Goal: Subscribe to service/newsletter

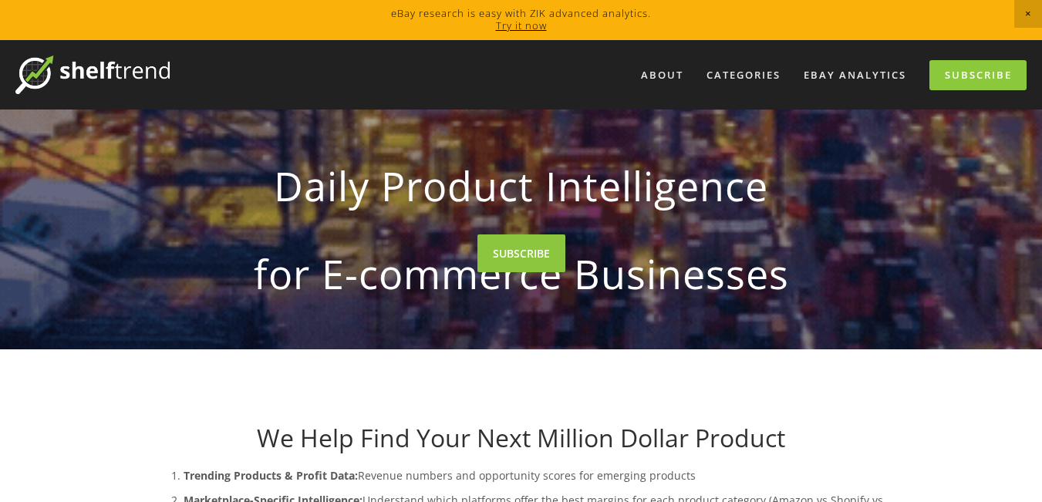
drag, startPoint x: 1052, startPoint y: 32, endPoint x: 1043, endPoint y: 30, distance: 8.8
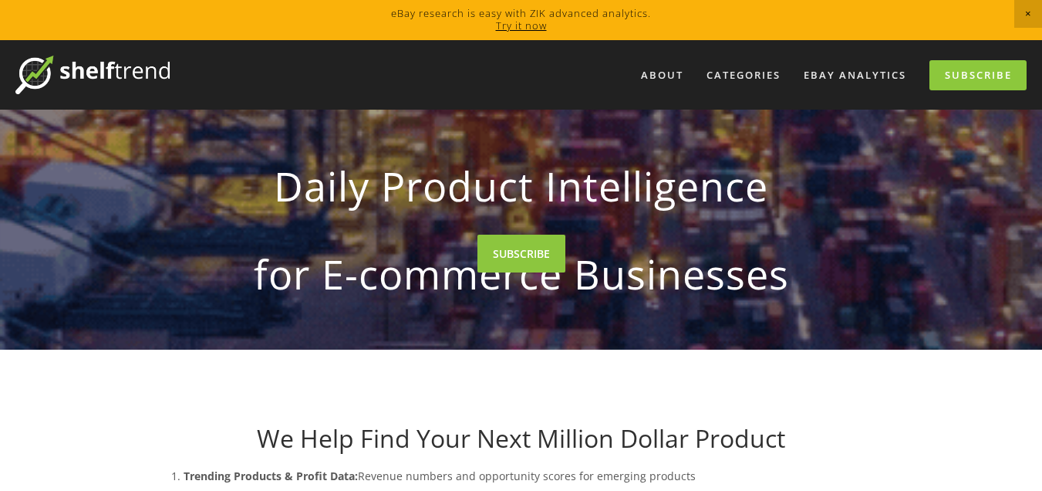
click at [836, 76] on div at bounding box center [521, 245] width 1042 height 491
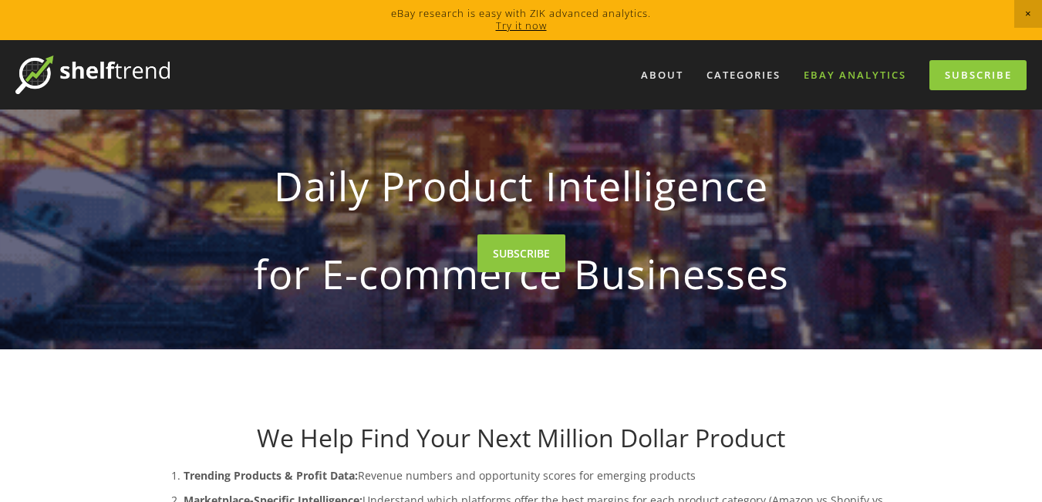
click at [858, 72] on link "eBay Analytics" at bounding box center [855, 74] width 123 height 25
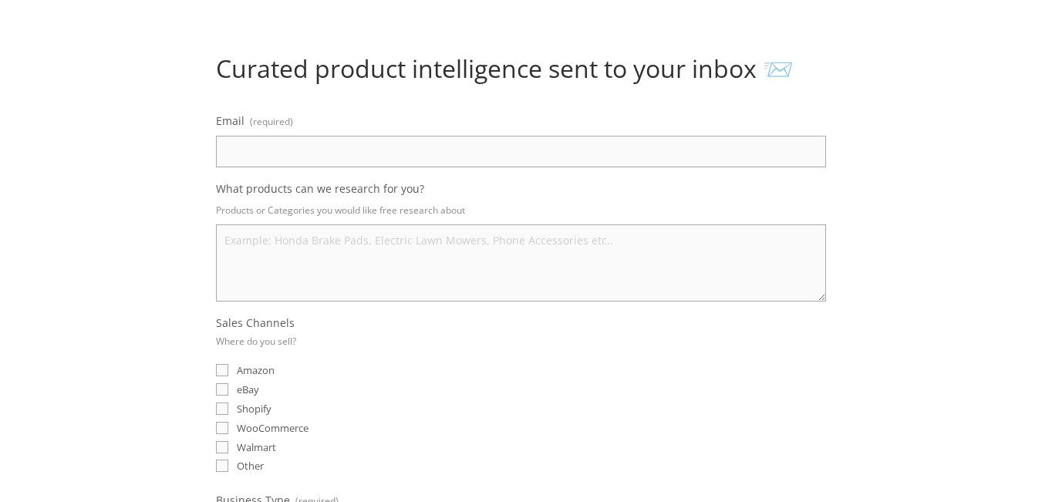
scroll to position [140, 0]
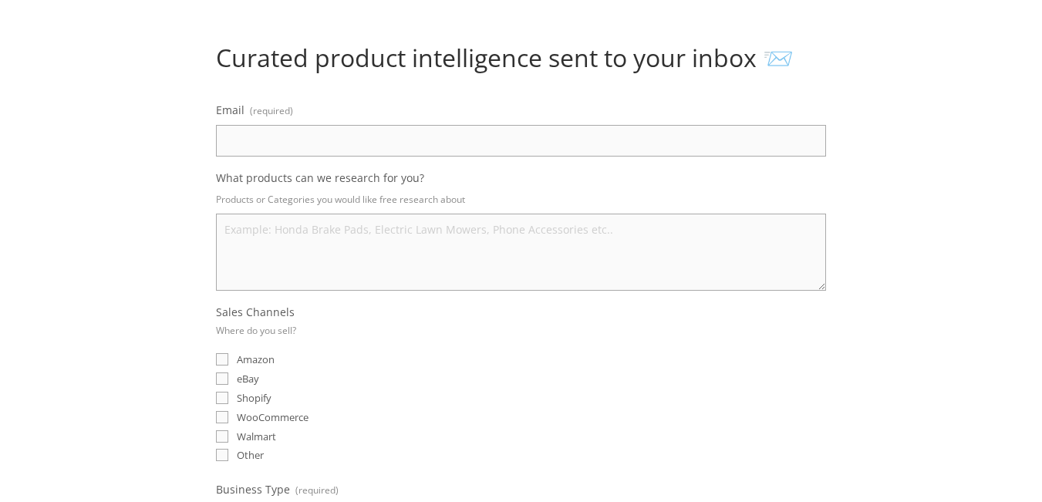
click at [715, 135] on input "Email (required)" at bounding box center [521, 141] width 610 height 32
click at [708, 148] on input "Email (required)" at bounding box center [521, 141] width 610 height 32
type input "arzaanahmad1@gmail.com"
click at [536, 231] on textarea "What products can we research for you?" at bounding box center [521, 252] width 610 height 77
type textarea "h"
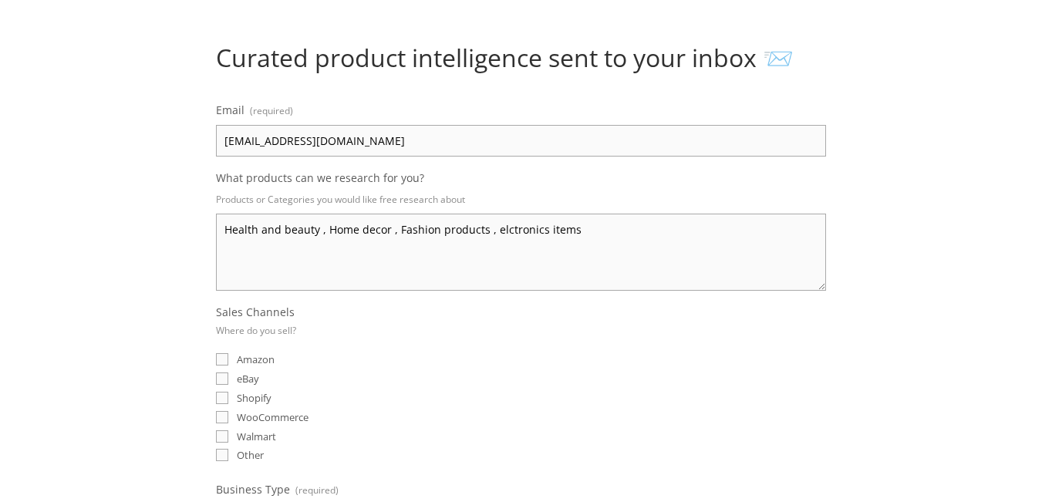
type textarea "Health and beauty , Home decor , Fashion products , elctronics items"
click at [225, 377] on input "eBay" at bounding box center [222, 379] width 12 height 12
checkbox input "true"
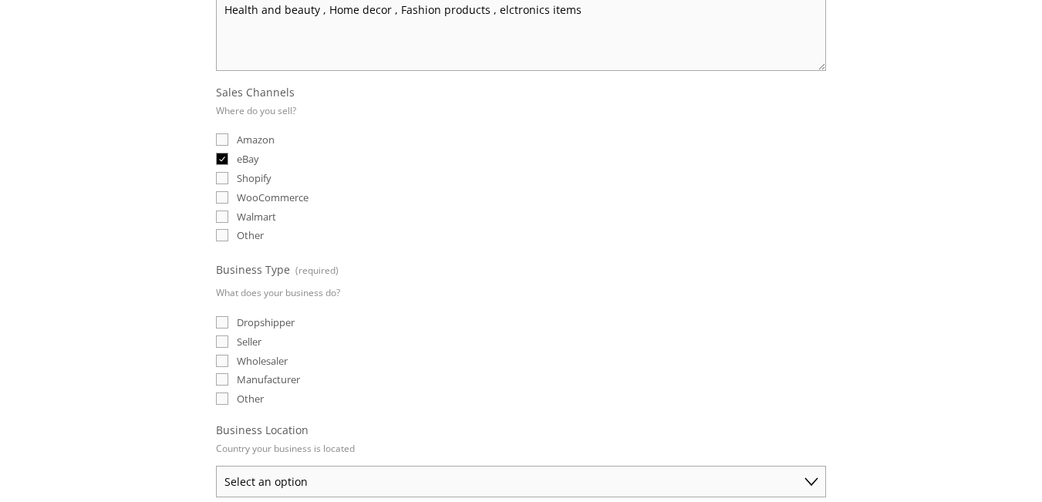
scroll to position [367, 0]
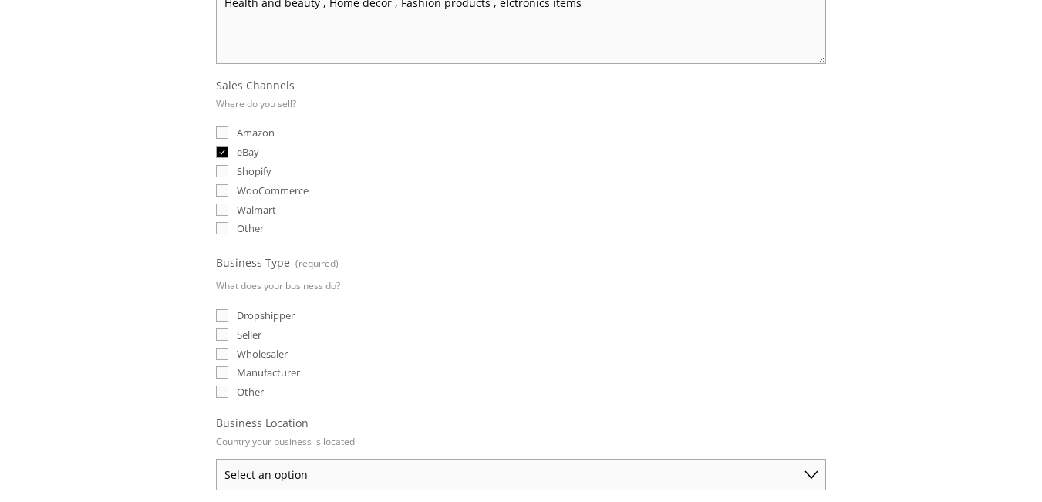
click at [223, 316] on input "Dropshipper" at bounding box center [222, 315] width 12 height 12
checkbox input "true"
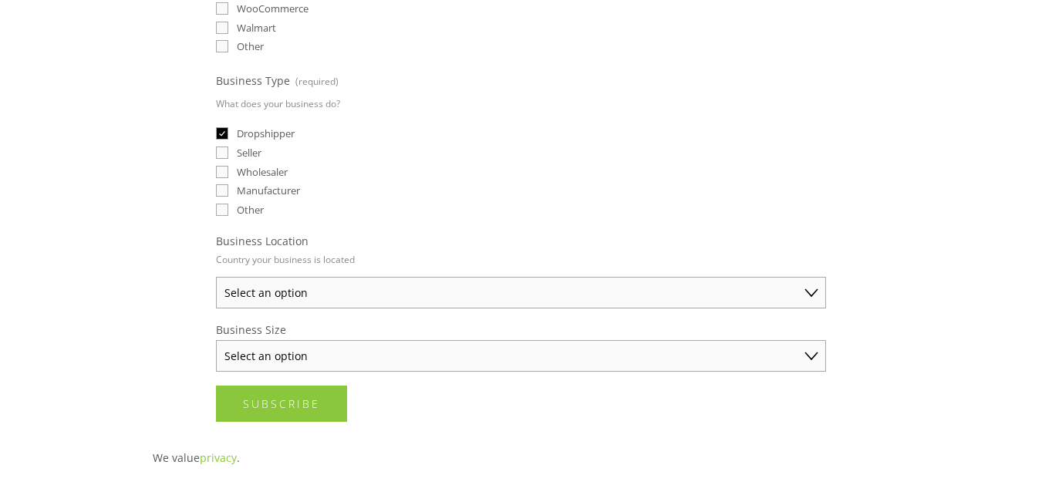
scroll to position [552, 0]
click at [572, 284] on select "Select an option Australia United States United Kingdom China Japan Germany Can…" at bounding box center [521, 291] width 610 height 32
select select "United Kingdom"
click at [216, 275] on select "Select an option Australia United States United Kingdom China Japan Germany Can…" at bounding box center [521, 291] width 610 height 32
click at [520, 349] on select "Select an option Solo Merchant (under $50K annual sales) Small Business ($50K -…" at bounding box center [521, 354] width 610 height 32
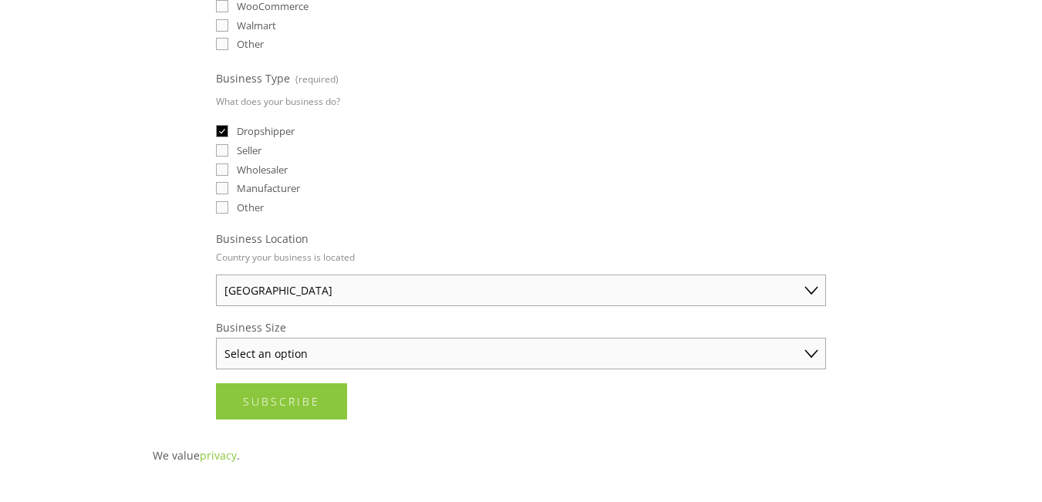
select select "Solo Merchant (under $50K annual sales)"
click at [216, 338] on select "Select an option Solo Merchant (under $50K annual sales) Small Business ($50K -…" at bounding box center [521, 354] width 610 height 32
click at [313, 393] on button "Subscribe Subscribe" at bounding box center [281, 401] width 131 height 36
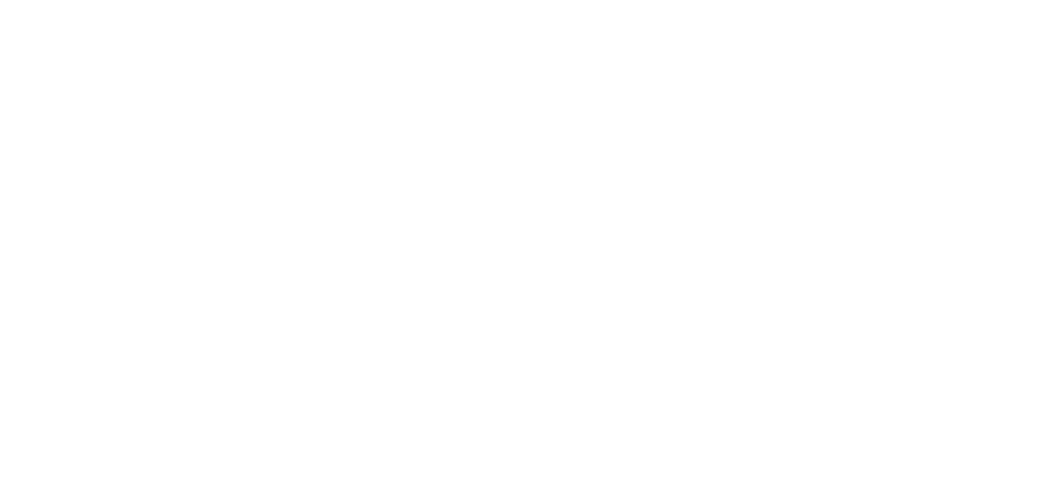
scroll to position [0, 0]
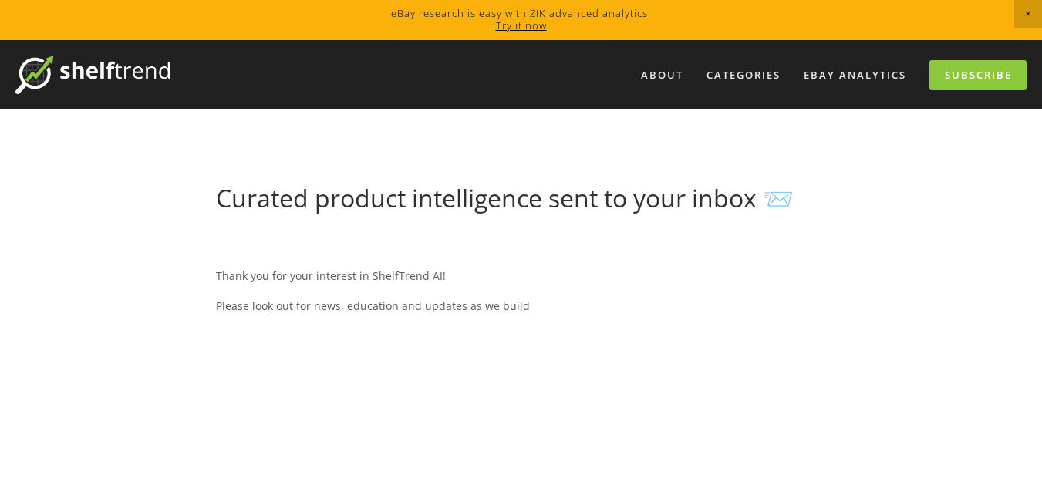
click at [568, 316] on div "Thank you for your interest in ShelfTrend AI! Please look out for news, educati…" at bounding box center [521, 290] width 610 height 71
click at [531, 23] on link "Try it now" at bounding box center [521, 26] width 51 height 14
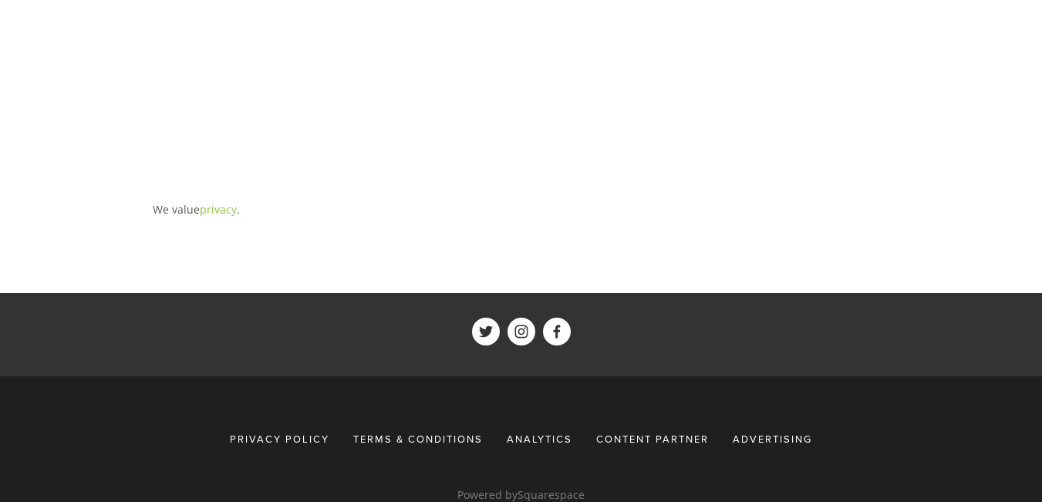
scroll to position [850, 0]
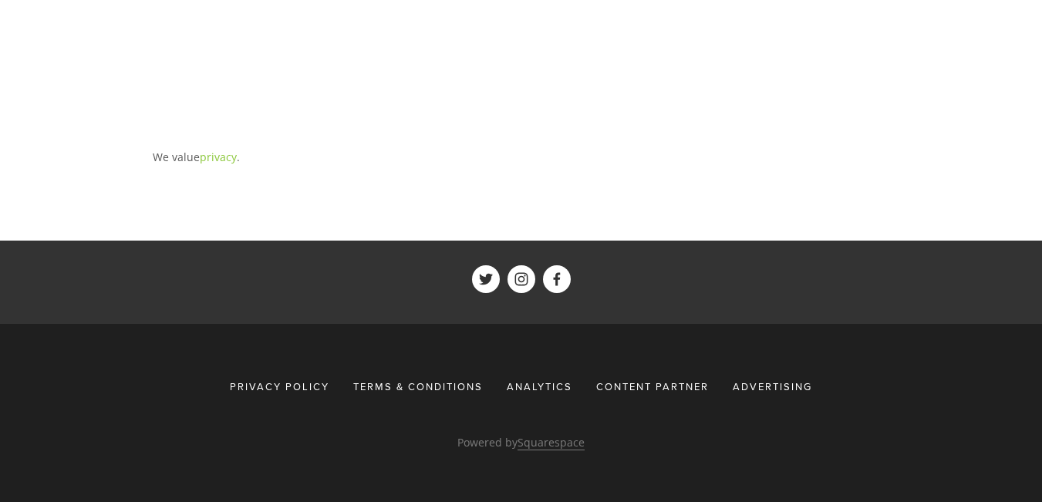
click at [231, 157] on p "We value privacy ." at bounding box center [522, 156] width 738 height 19
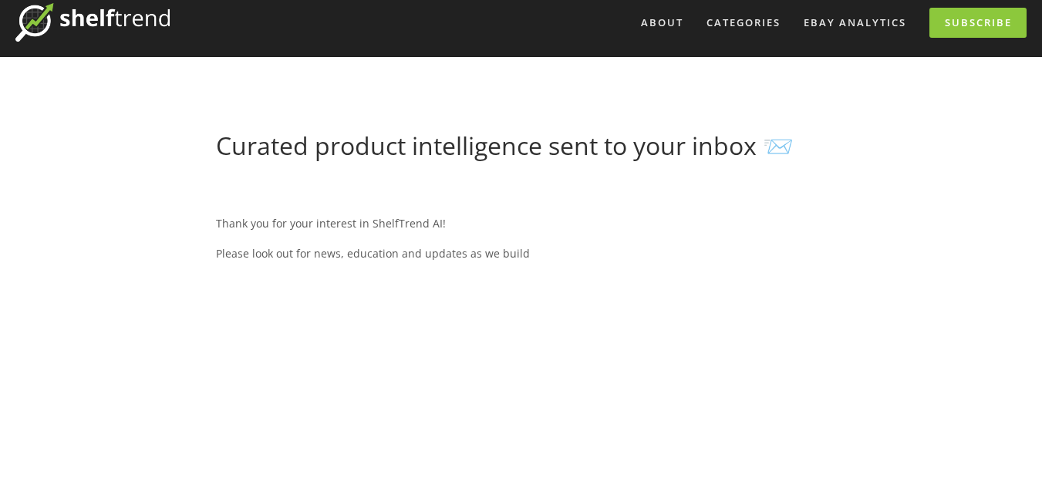
scroll to position [55, 0]
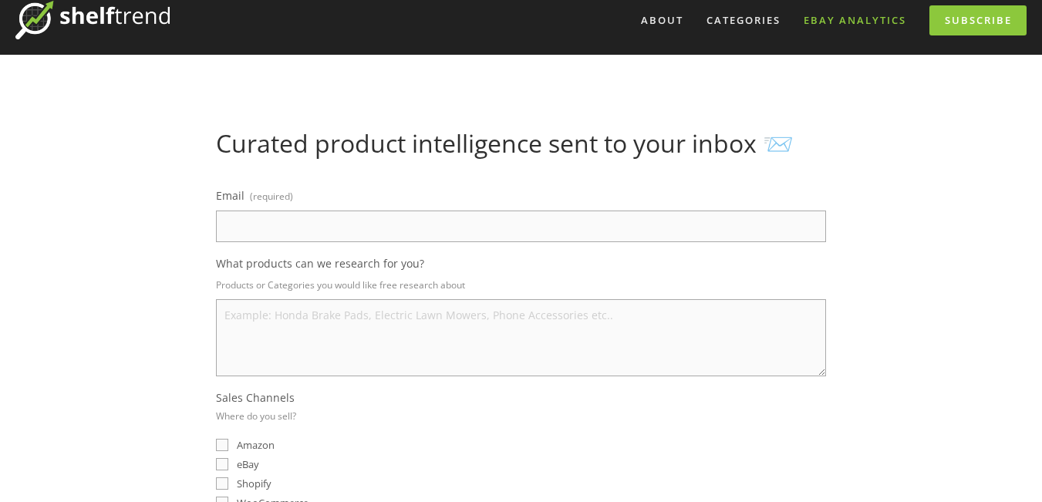
click at [872, 19] on link "eBay Analytics" at bounding box center [855, 20] width 123 height 25
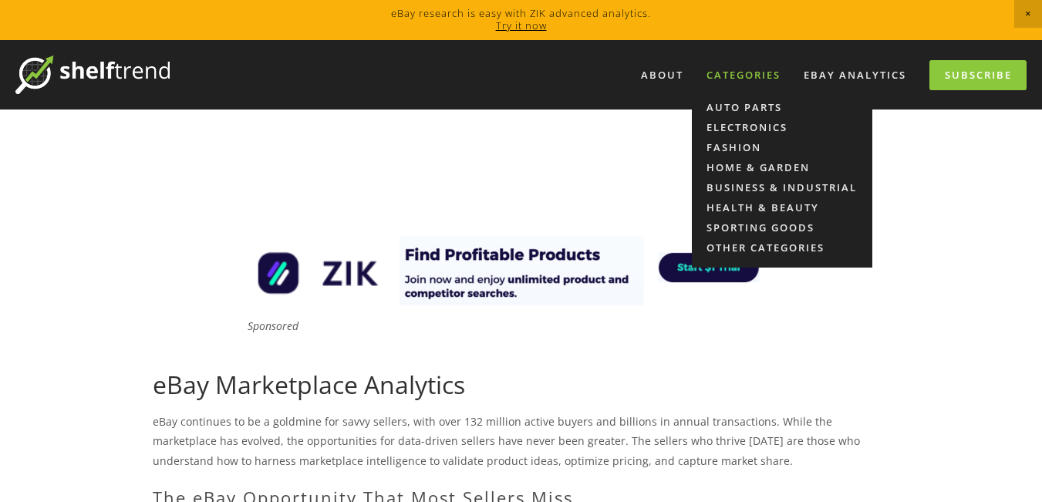
click at [736, 76] on div "Categories" at bounding box center [744, 74] width 94 height 25
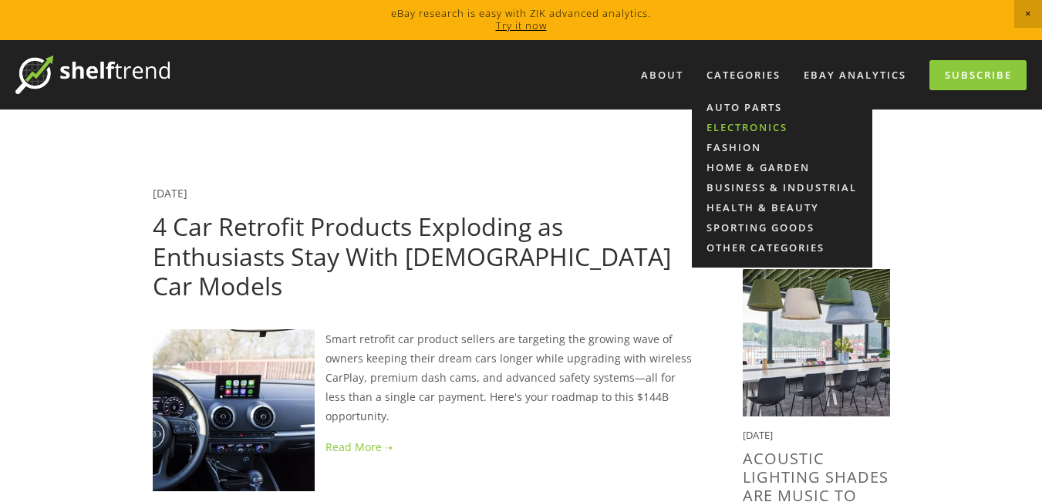
click at [743, 132] on link "Electronics" at bounding box center [782, 127] width 181 height 20
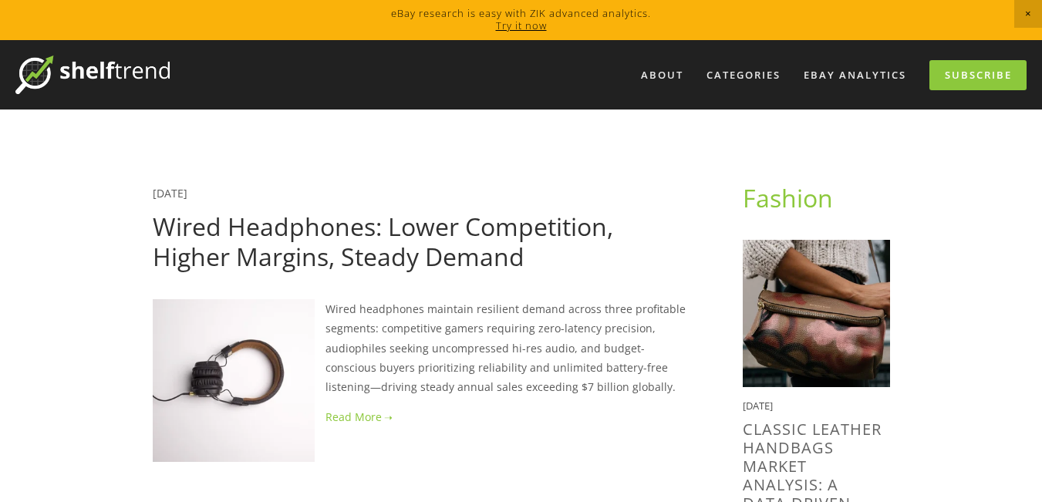
drag, startPoint x: 1053, startPoint y: 8, endPoint x: 1053, endPoint y: 79, distance: 71.0
